Goal: Task Accomplishment & Management: Manage account settings

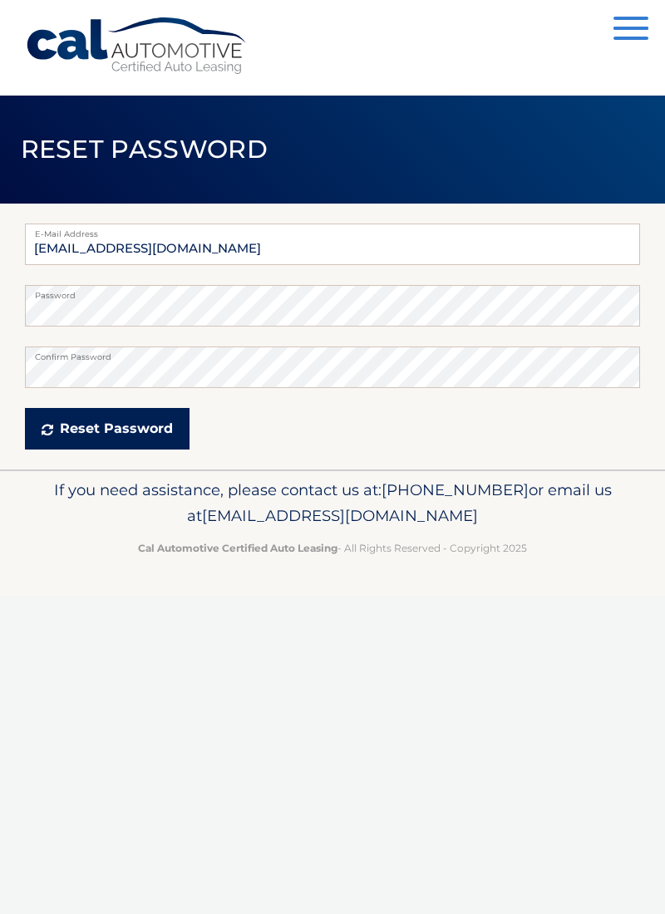
click at [148, 430] on button "Reset Password" at bounding box center [107, 429] width 165 height 42
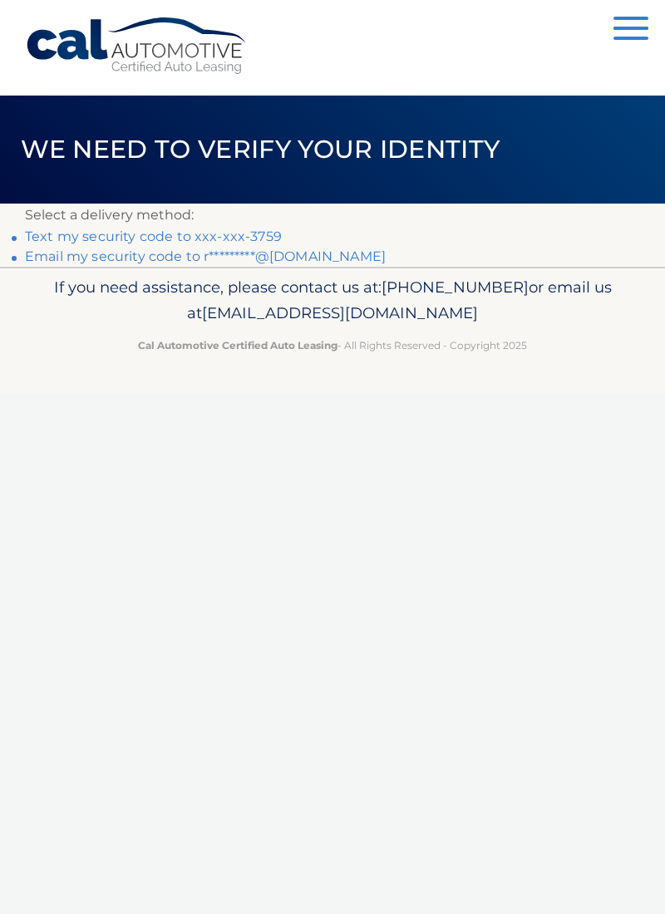
click at [272, 233] on link "Text my security code to xxx-xxx-3759" at bounding box center [153, 236] width 257 height 16
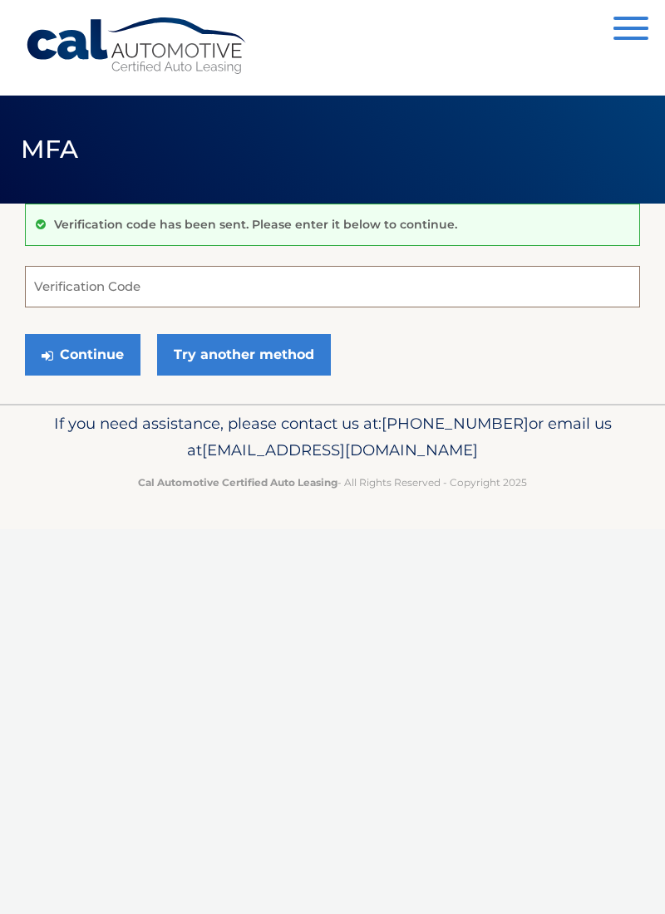
click at [65, 284] on input "Verification Code" at bounding box center [332, 287] width 615 height 42
type input "989199"
click at [101, 343] on button "Continue" at bounding box center [82, 355] width 115 height 42
